Goal: Find contact information: Find contact information

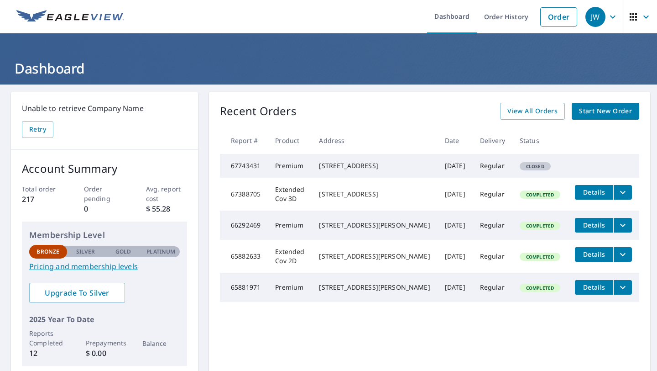
click at [479, 175] on td "Regular" at bounding box center [493, 166] width 40 height 24
click at [438, 176] on td "Oct 06, 2025" at bounding box center [455, 166] width 35 height 24
click at [378, 170] on div "101 Fairview Ln Montevallo, AL 35115" at bounding box center [374, 165] width 111 height 9
click at [532, 169] on span "Closed" at bounding box center [535, 166] width 29 height 6
drag, startPoint x: 235, startPoint y: 172, endPoint x: 265, endPoint y: 168, distance: 30.8
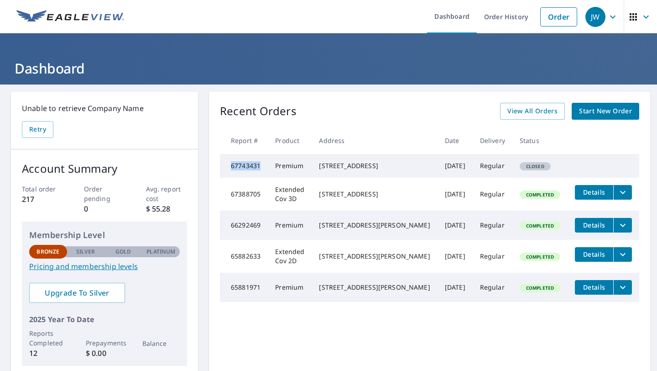
click at [266, 168] on td "67743431" at bounding box center [244, 166] width 48 height 24
copy td "67743431"
click at [603, 17] on div "JW" at bounding box center [595, 17] width 20 height 20
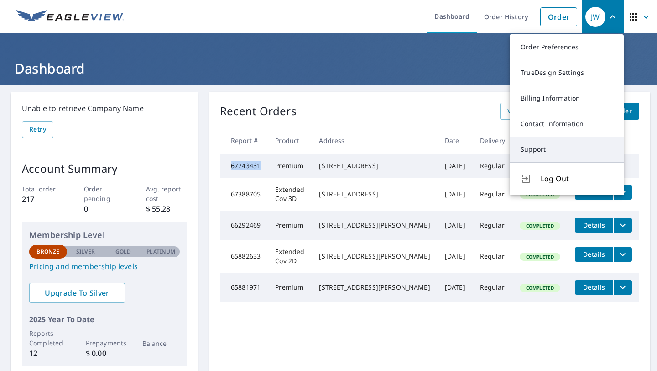
click at [545, 145] on link "Support" at bounding box center [567, 149] width 114 height 26
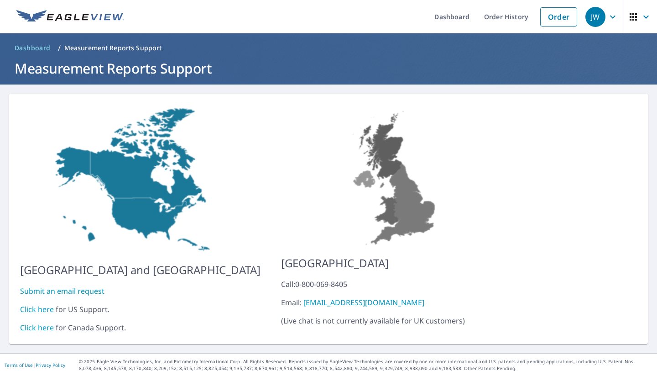
click at [37, 304] on link "Click here" at bounding box center [37, 309] width 34 height 10
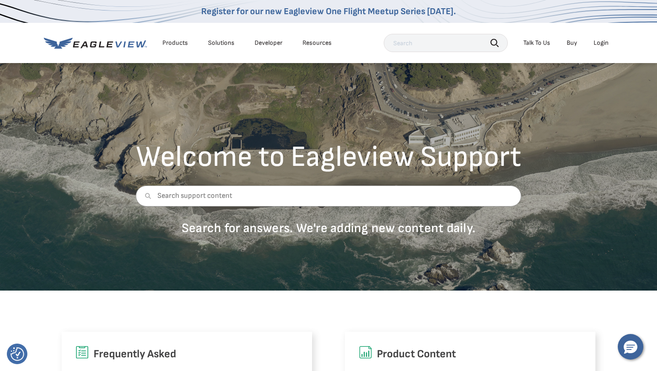
click at [544, 42] on div "Talk To Us" at bounding box center [536, 43] width 27 height 8
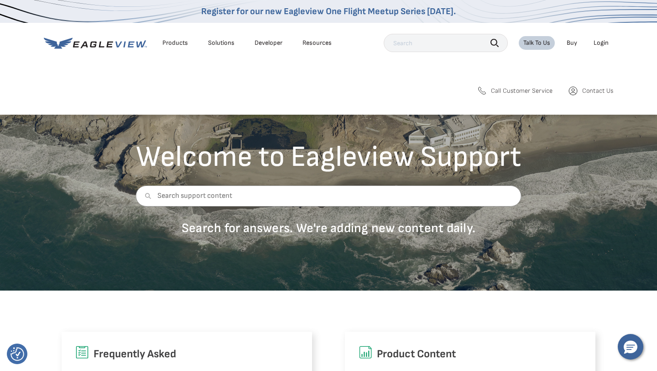
click at [583, 90] on span "Contact Us" at bounding box center [597, 91] width 31 height 8
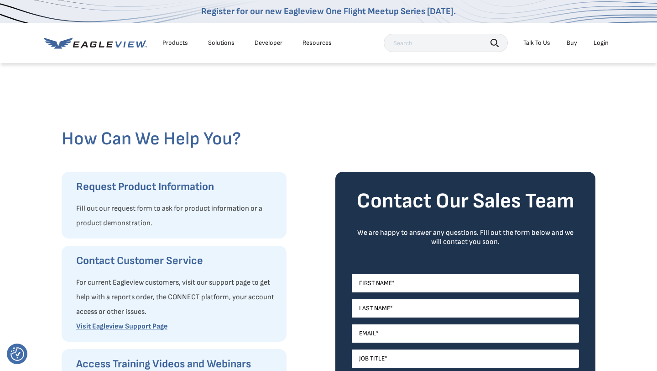
click at [543, 42] on div "Talk To Us" at bounding box center [536, 43] width 27 height 8
click at [532, 91] on span "Call Customer Service" at bounding box center [524, 90] width 60 height 8
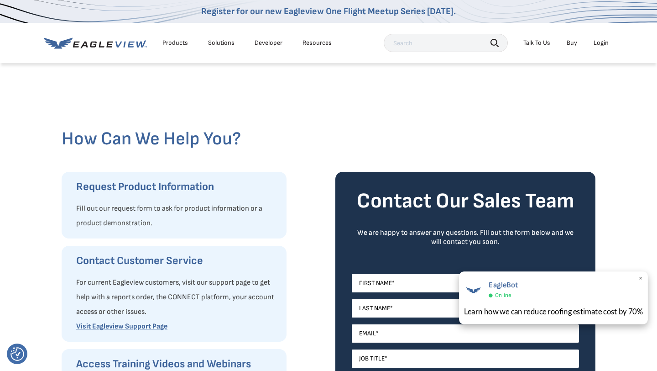
click at [515, 308] on div "Learn how we can reduce roofing estimate cost by 70%" at bounding box center [553, 310] width 179 height 11
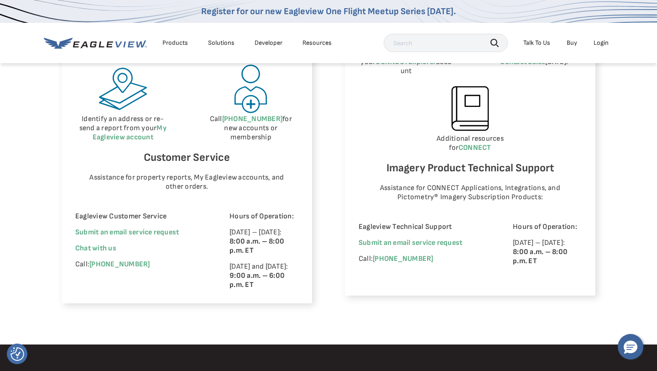
scroll to position [534, 0]
click at [632, 345] on icon "Hello, have a question? Let’s chat." at bounding box center [631, 346] width 14 height 13
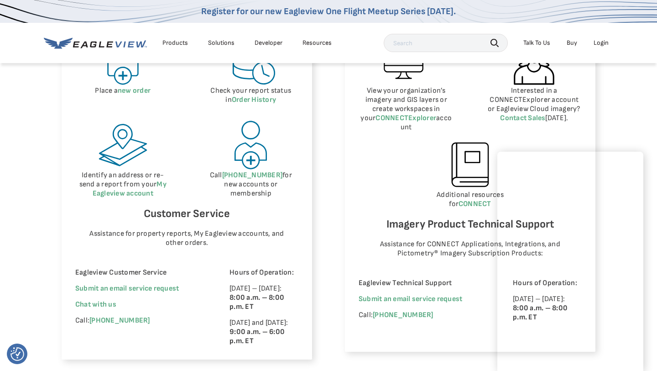
scroll to position [479, 0]
